Goal: Task Accomplishment & Management: Manage account settings

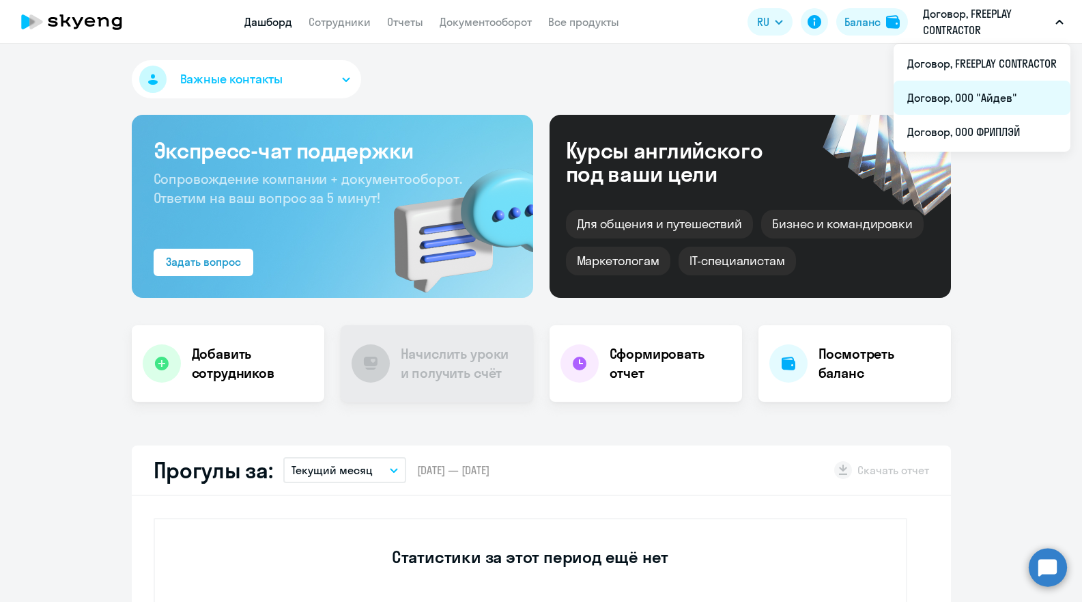
select select "30"
click at [1009, 101] on li "Договор, ООО "Айдев"" at bounding box center [982, 98] width 177 height 34
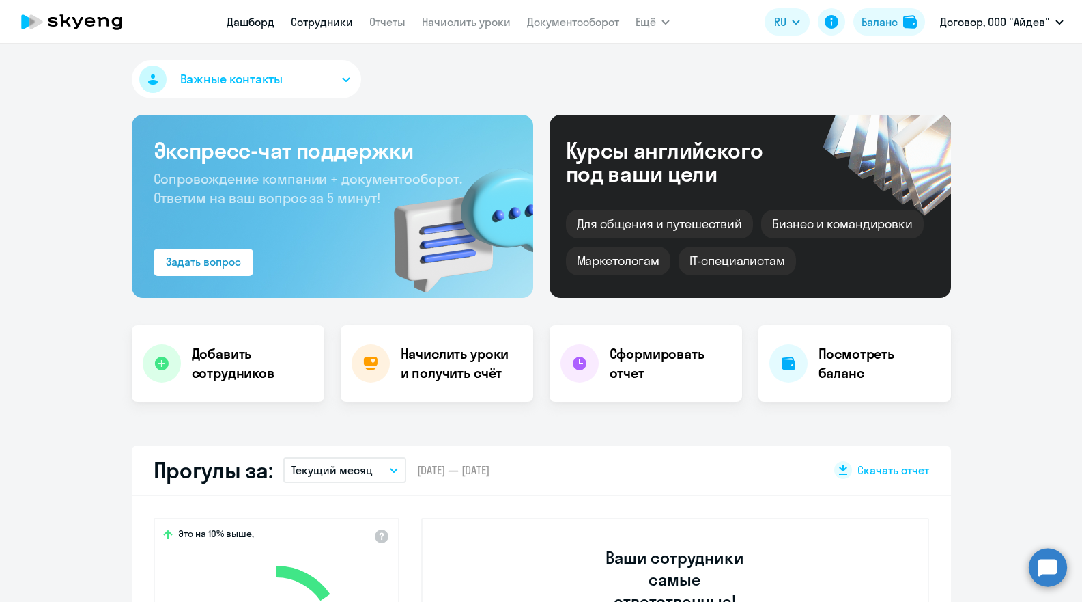
click at [301, 25] on link "Сотрудники" at bounding box center [322, 22] width 62 height 14
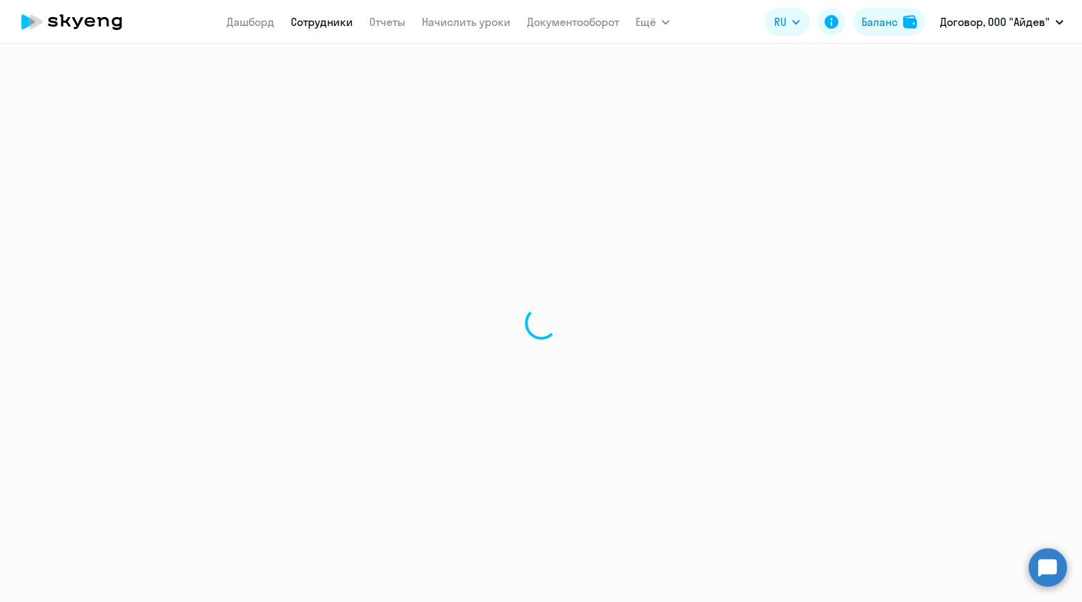
select select "30"
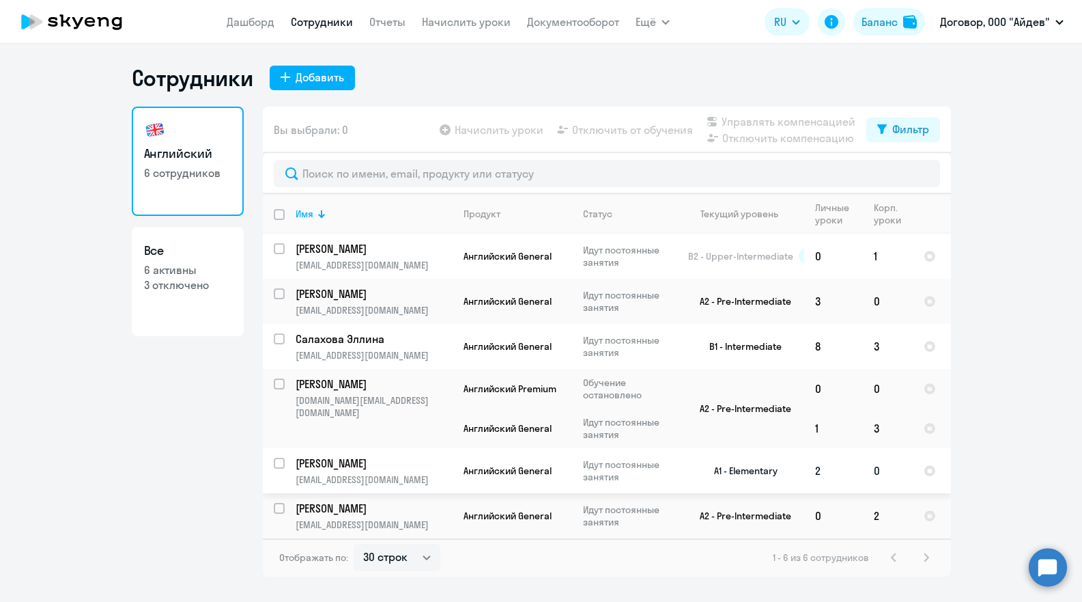
click at [276, 464] on input "select row 36631030" at bounding box center [287, 471] width 27 height 27
checkbox input "true"
click at [662, 133] on span "Отключить от обучения" at bounding box center [632, 130] width 121 height 16
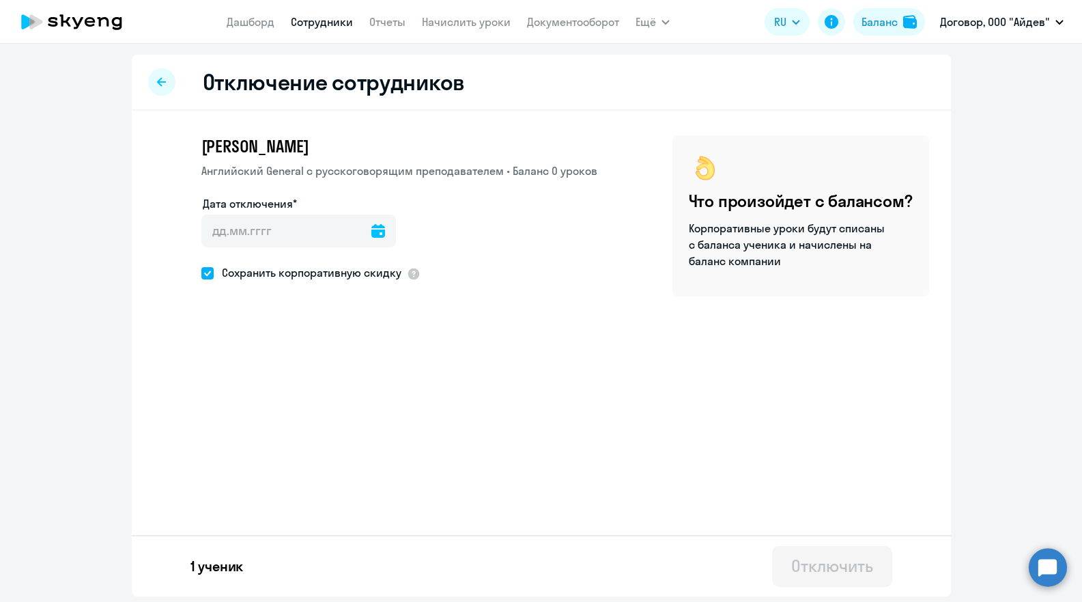
click at [154, 89] on div at bounding box center [161, 81] width 27 height 27
select select "30"
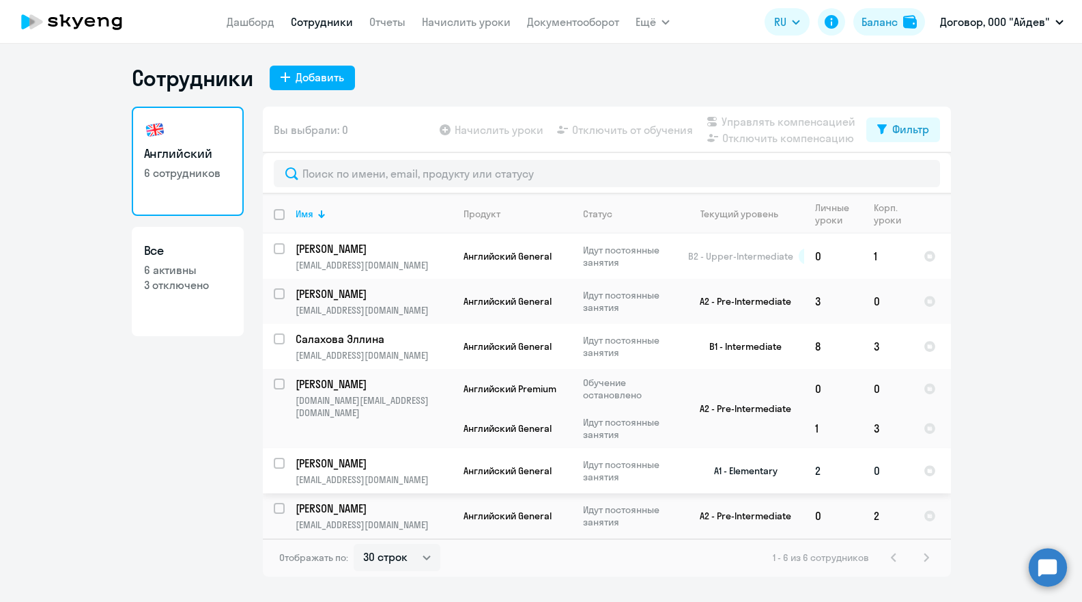
click at [281, 460] on input "select row 36631030" at bounding box center [287, 471] width 27 height 27
checkbox input "true"
click at [647, 126] on span "Отключить от обучения" at bounding box center [632, 130] width 121 height 16
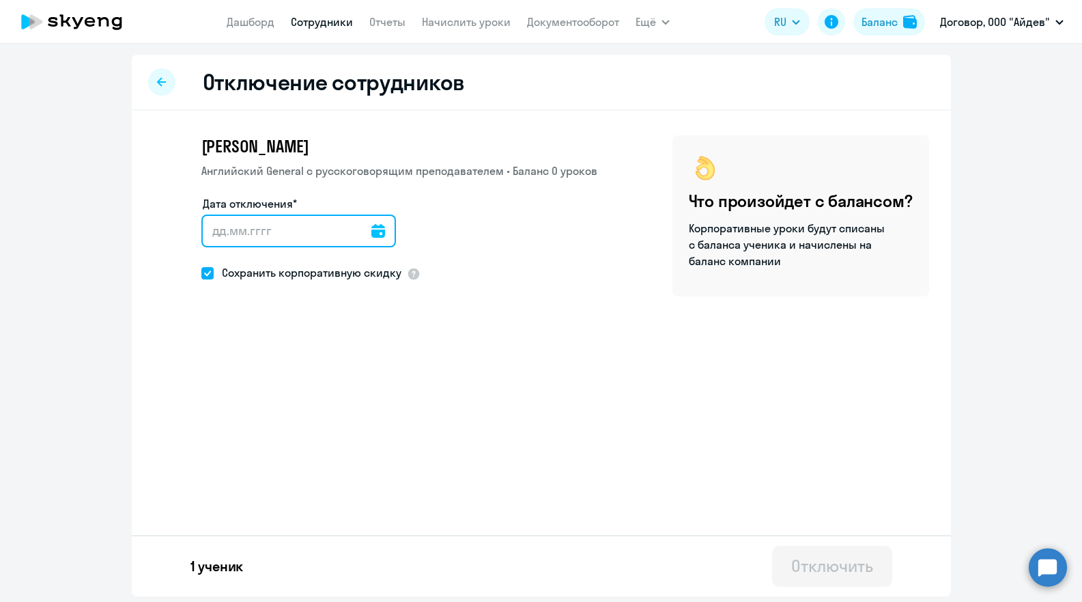
click at [334, 234] on input "Дата отключения*" at bounding box center [298, 230] width 195 height 33
click at [372, 229] on icon at bounding box center [379, 231] width 14 height 14
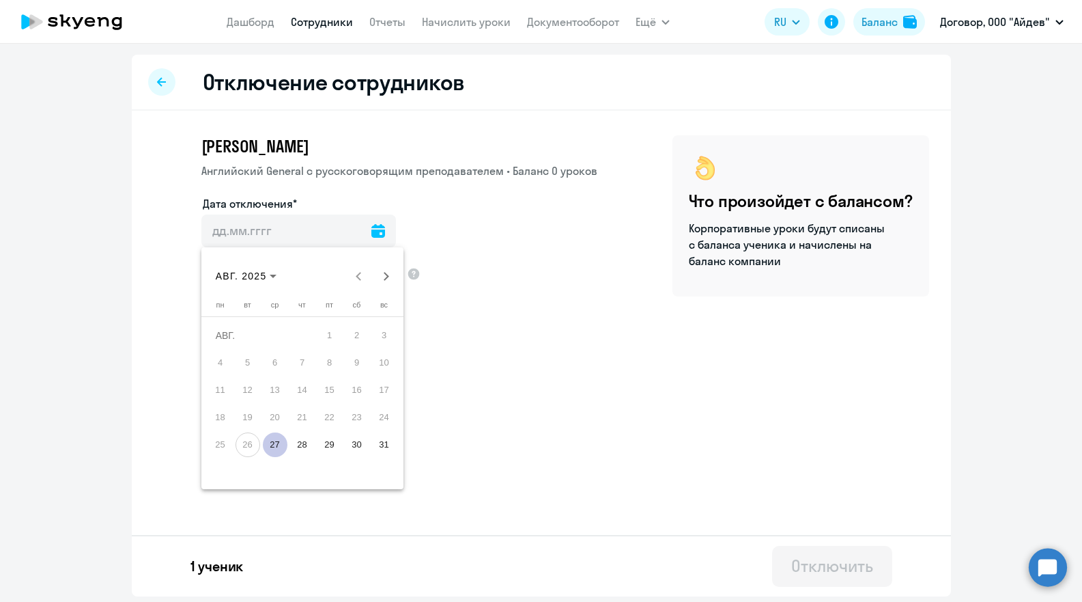
click at [285, 443] on span "27" at bounding box center [275, 444] width 25 height 25
type input "[DATE]"
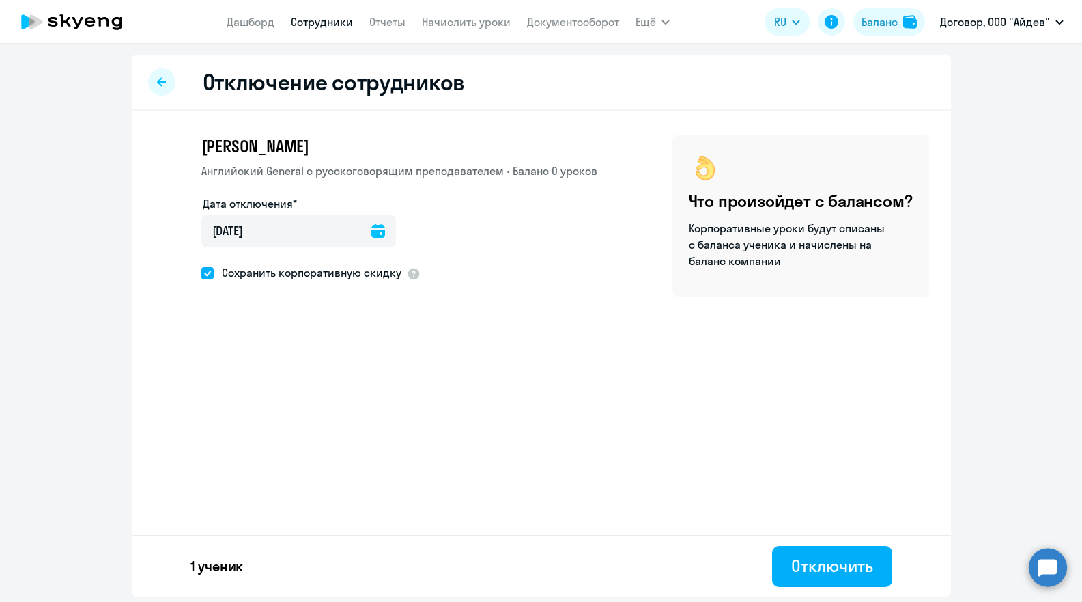
drag, startPoint x: 204, startPoint y: 272, endPoint x: 354, endPoint y: 330, distance: 160.2
click at [204, 272] on span at bounding box center [207, 273] width 12 height 12
click at [201, 272] on input "Сохранить корпоративную скидку" at bounding box center [201, 272] width 1 height 1
checkbox input "false"
click at [811, 572] on div "Отключить" at bounding box center [832, 566] width 81 height 22
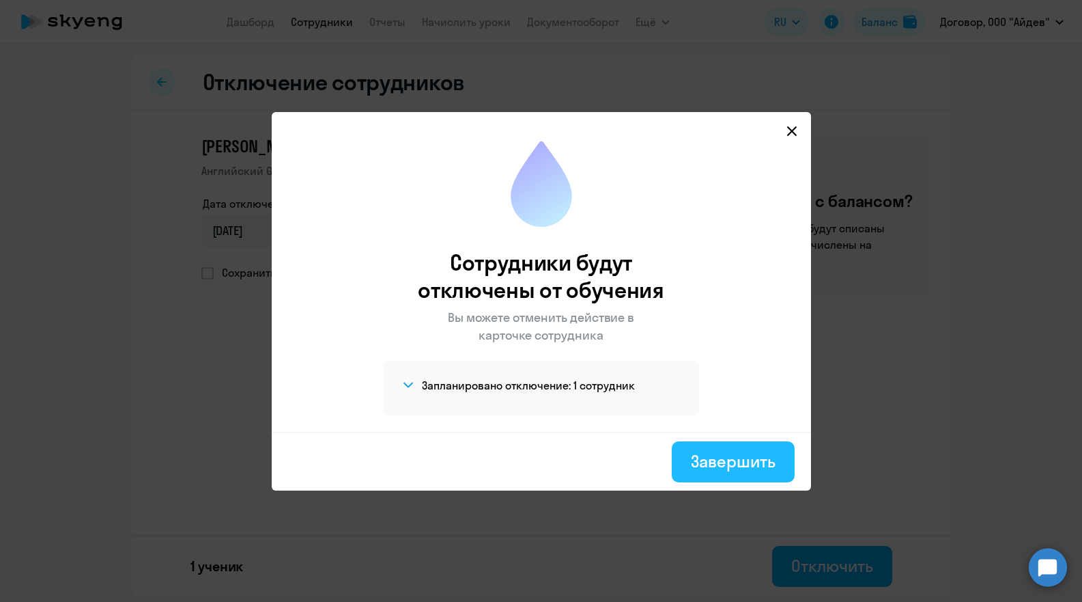
click at [745, 451] on div "Завершить" at bounding box center [733, 461] width 84 height 22
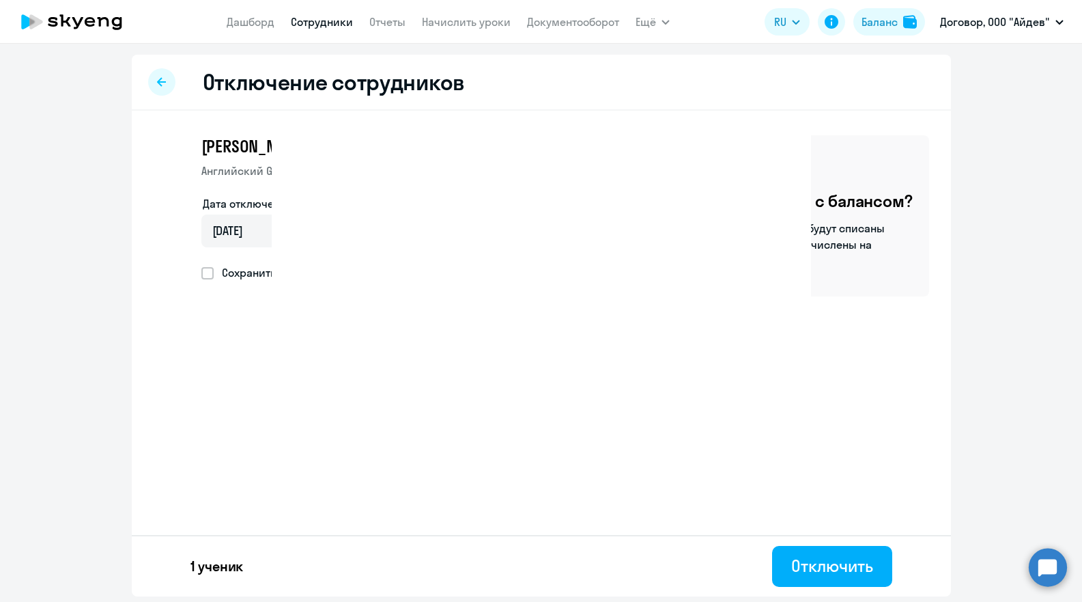
select select "30"
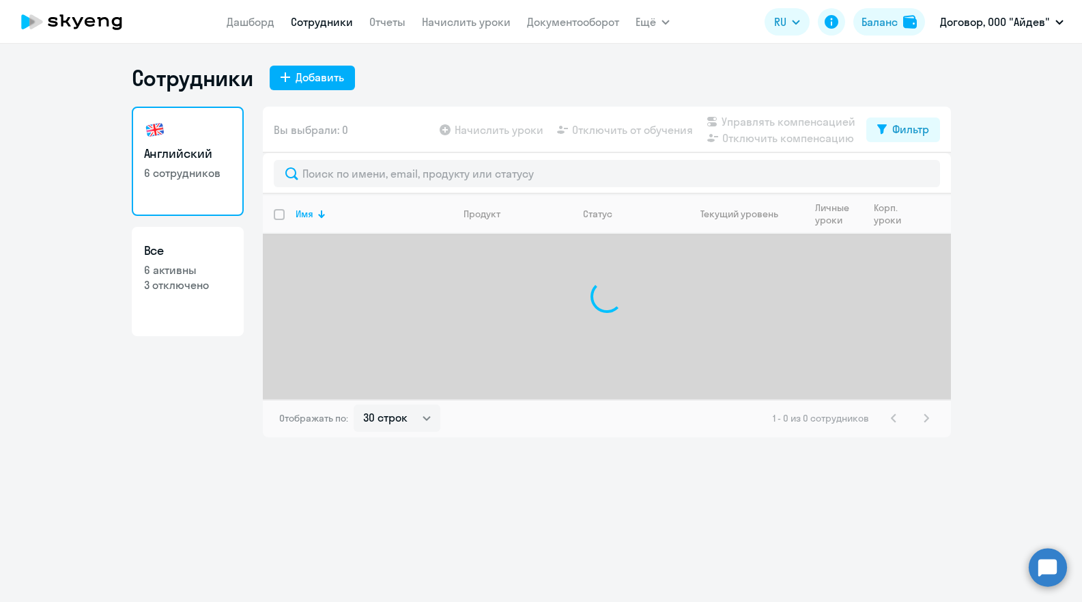
select select "30"
